Goal: Find specific fact: Find specific fact

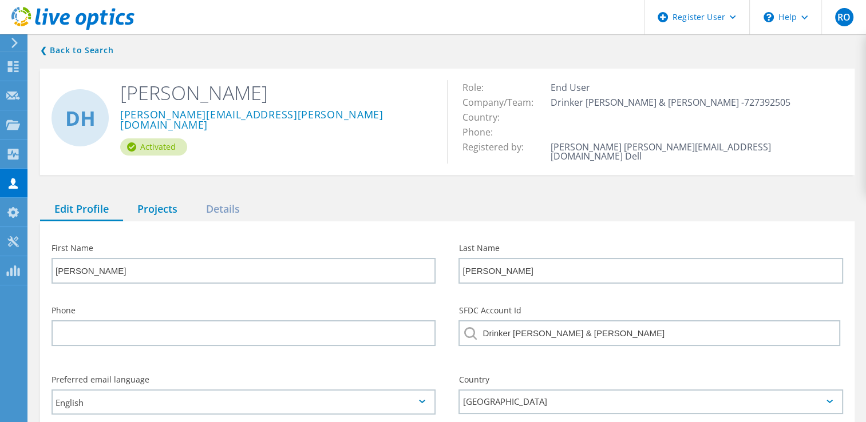
click at [165, 199] on div "Projects" at bounding box center [157, 209] width 69 height 23
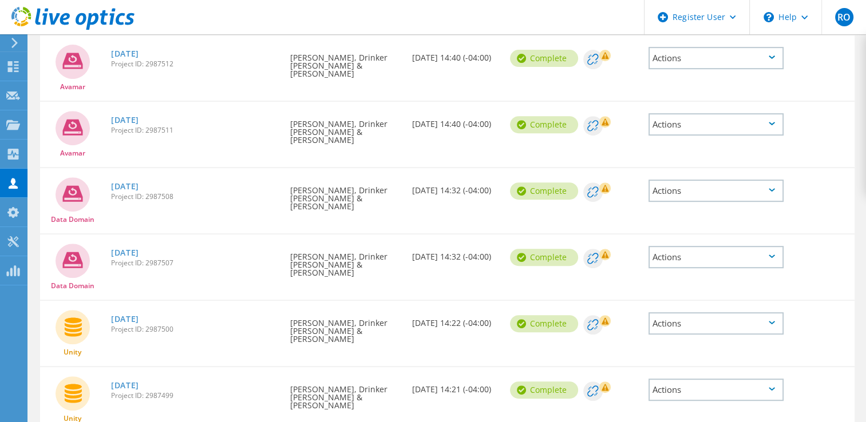
scroll to position [483, 0]
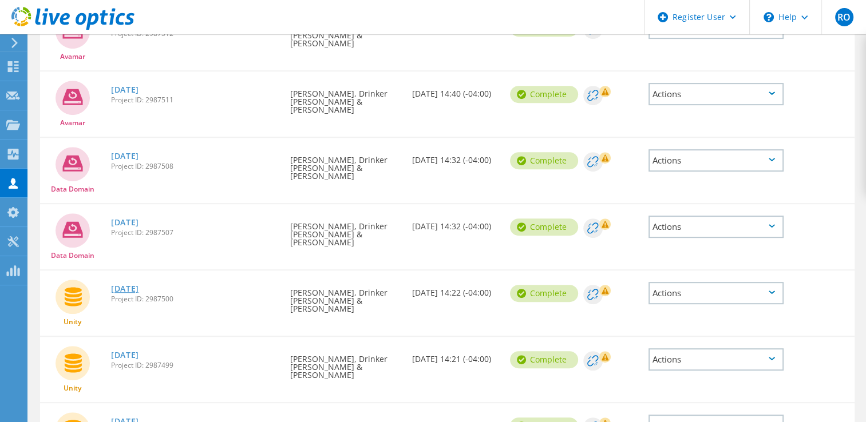
click at [111, 285] on link "[DATE]" at bounding box center [125, 289] width 28 height 8
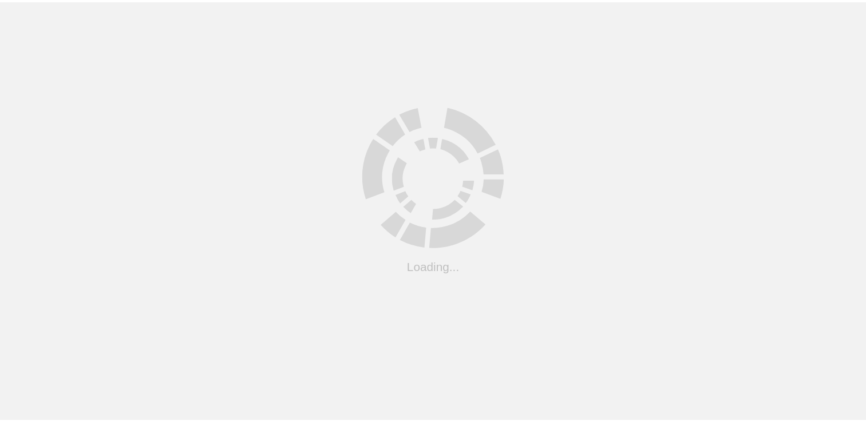
scroll to position [56, 0]
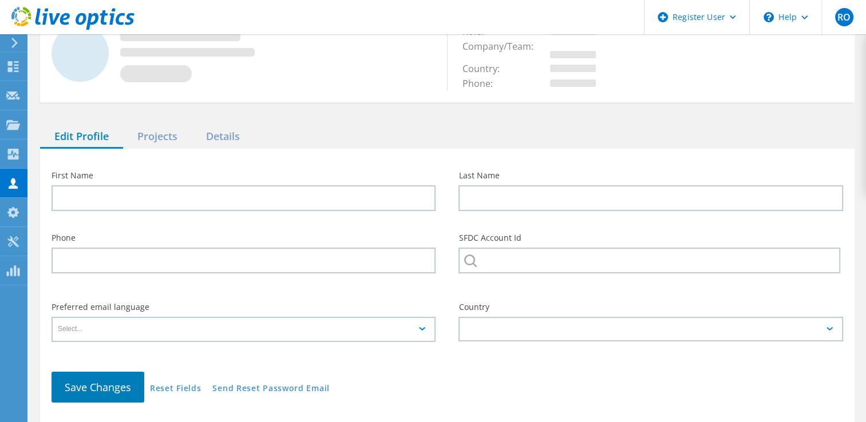
type input "[PERSON_NAME]"
type input "Drinker [PERSON_NAME] & [PERSON_NAME]"
type input "English"
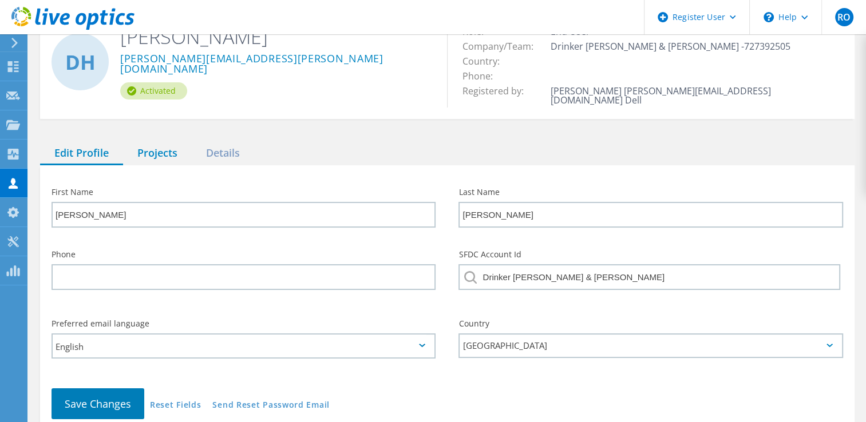
click at [163, 142] on div "Projects" at bounding box center [157, 153] width 69 height 23
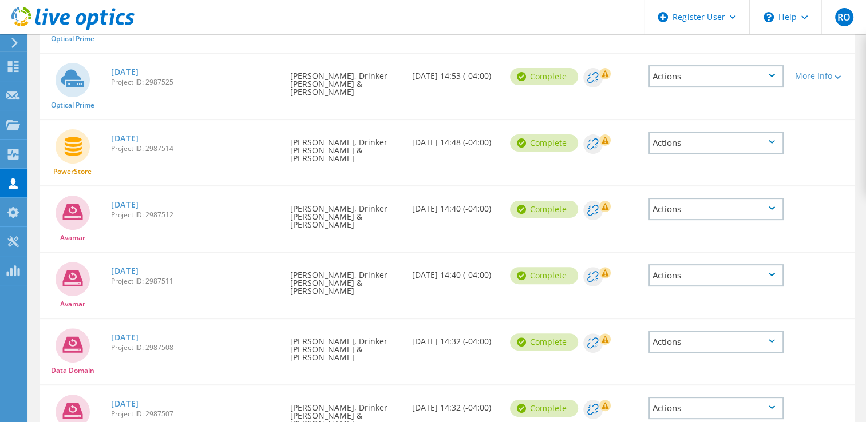
scroll to position [483, 0]
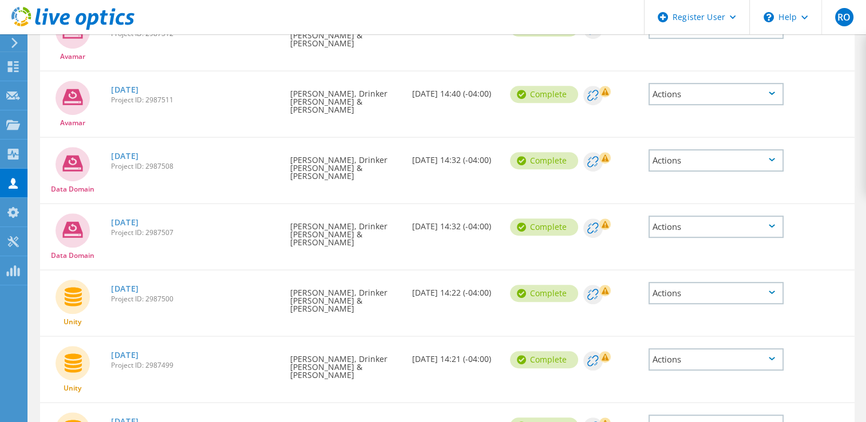
click at [138, 418] on link "[DATE]" at bounding box center [125, 422] width 28 height 8
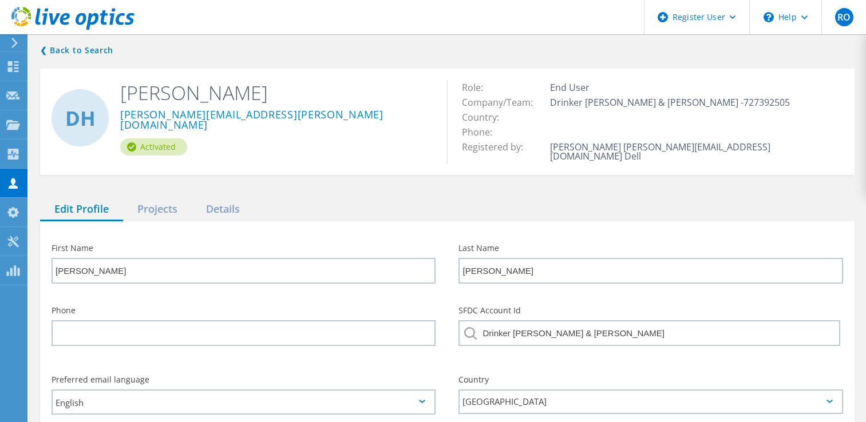
scroll to position [108, 0]
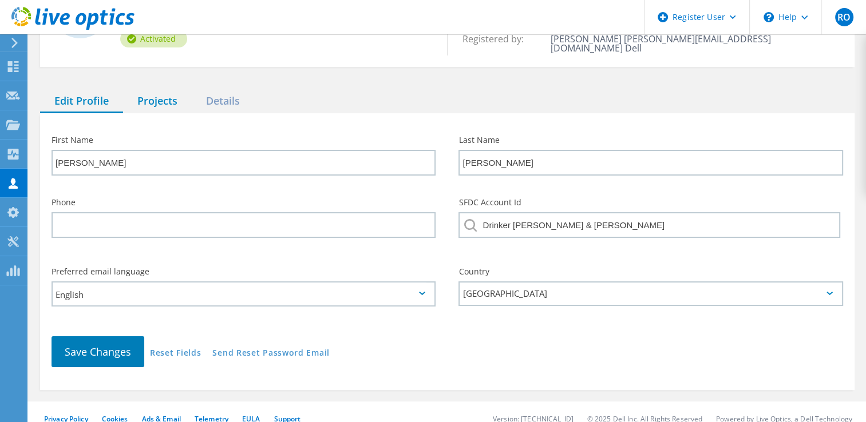
click at [166, 90] on div "Projects" at bounding box center [157, 101] width 69 height 23
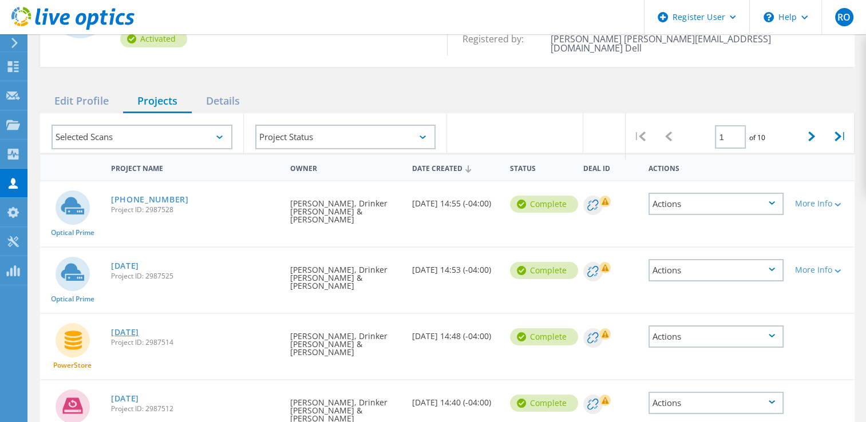
click at [117, 328] on link "[DATE]" at bounding box center [125, 332] width 28 height 8
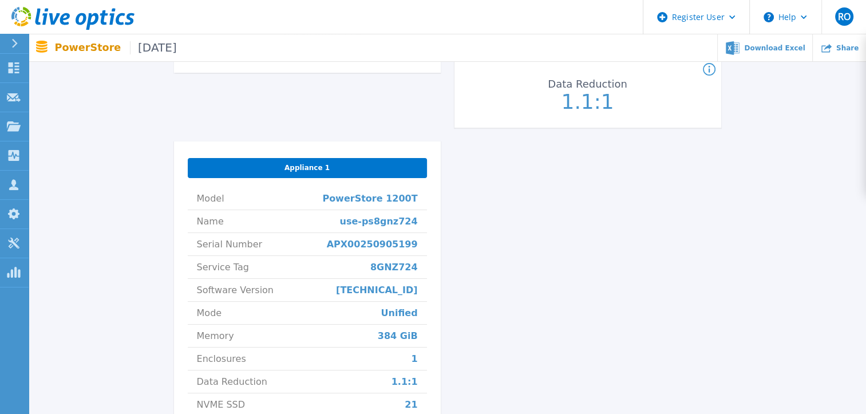
scroll to position [364, 0]
drag, startPoint x: 422, startPoint y: 244, endPoint x: 346, endPoint y: 253, distance: 76.6
click at [346, 253] on li "Serial Number APX00250905199" at bounding box center [307, 244] width 239 height 23
copy span "APX00250905199"
drag, startPoint x: 425, startPoint y: 271, endPoint x: 375, endPoint y: 268, distance: 49.8
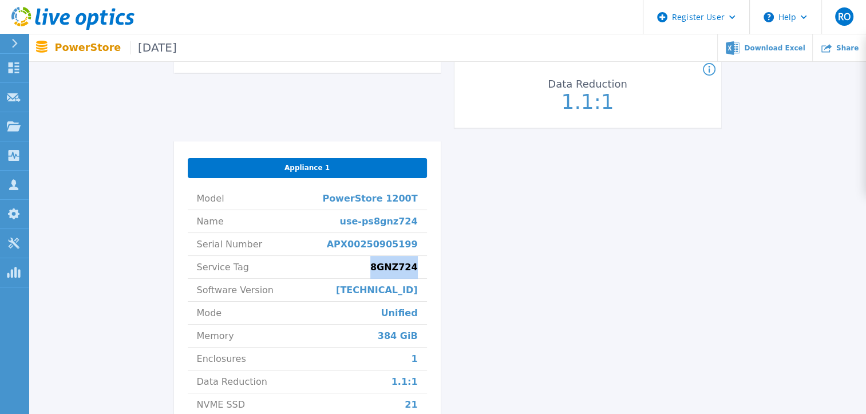
click at [375, 268] on li "Service Tag 8GNZ724" at bounding box center [307, 267] width 239 height 23
copy span "8GNZ724"
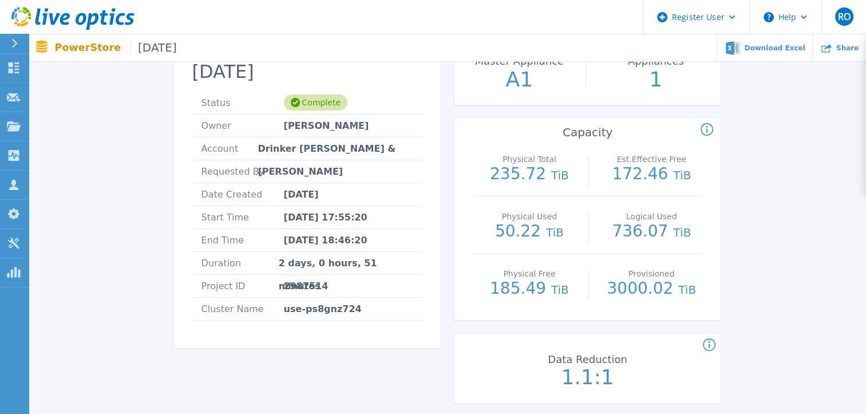
scroll to position [0, 0]
